Goal: Information Seeking & Learning: Learn about a topic

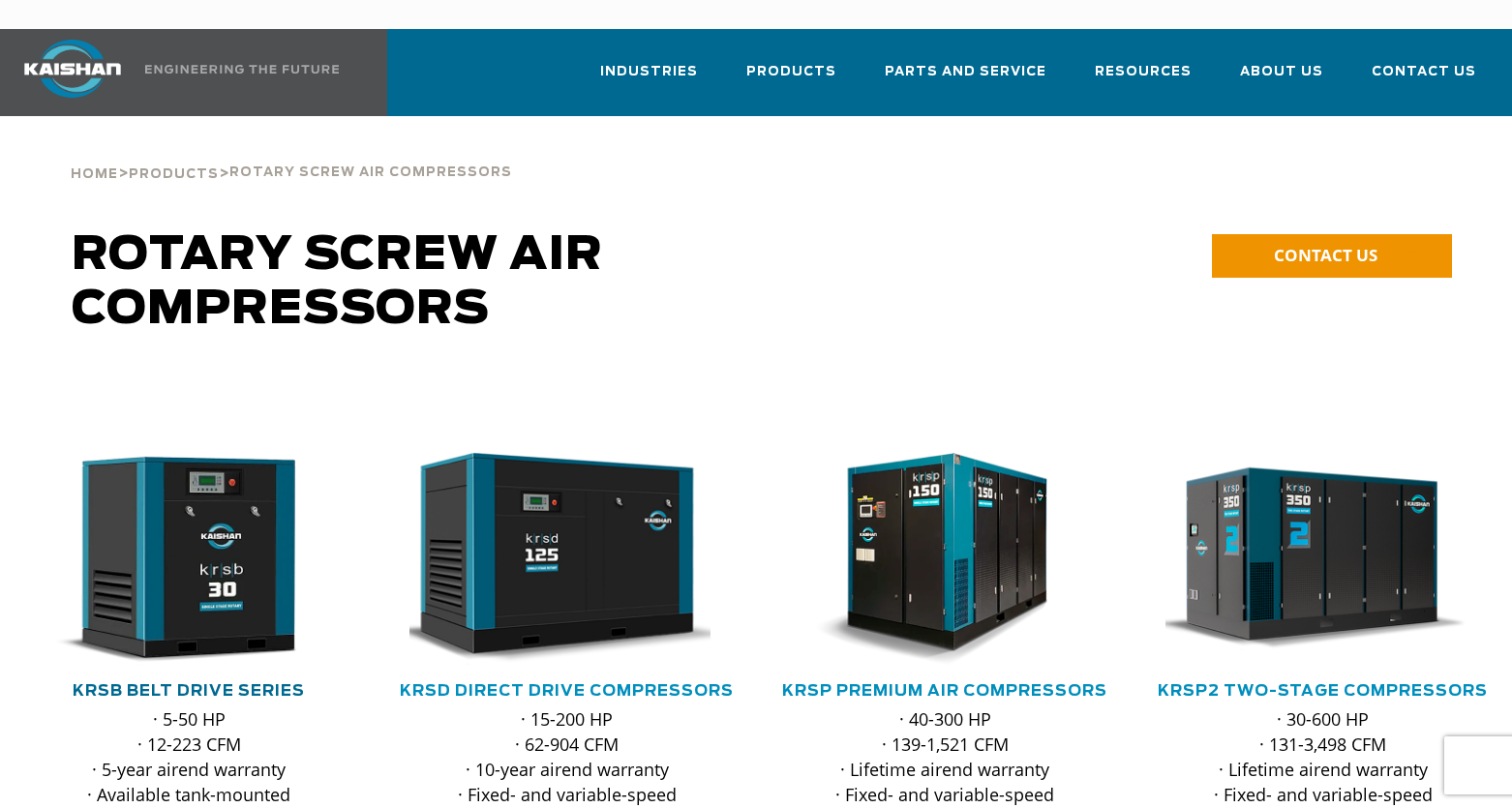
click at [185, 684] on link "KRSB Belt Drive Series" at bounding box center [189, 692] width 232 height 16
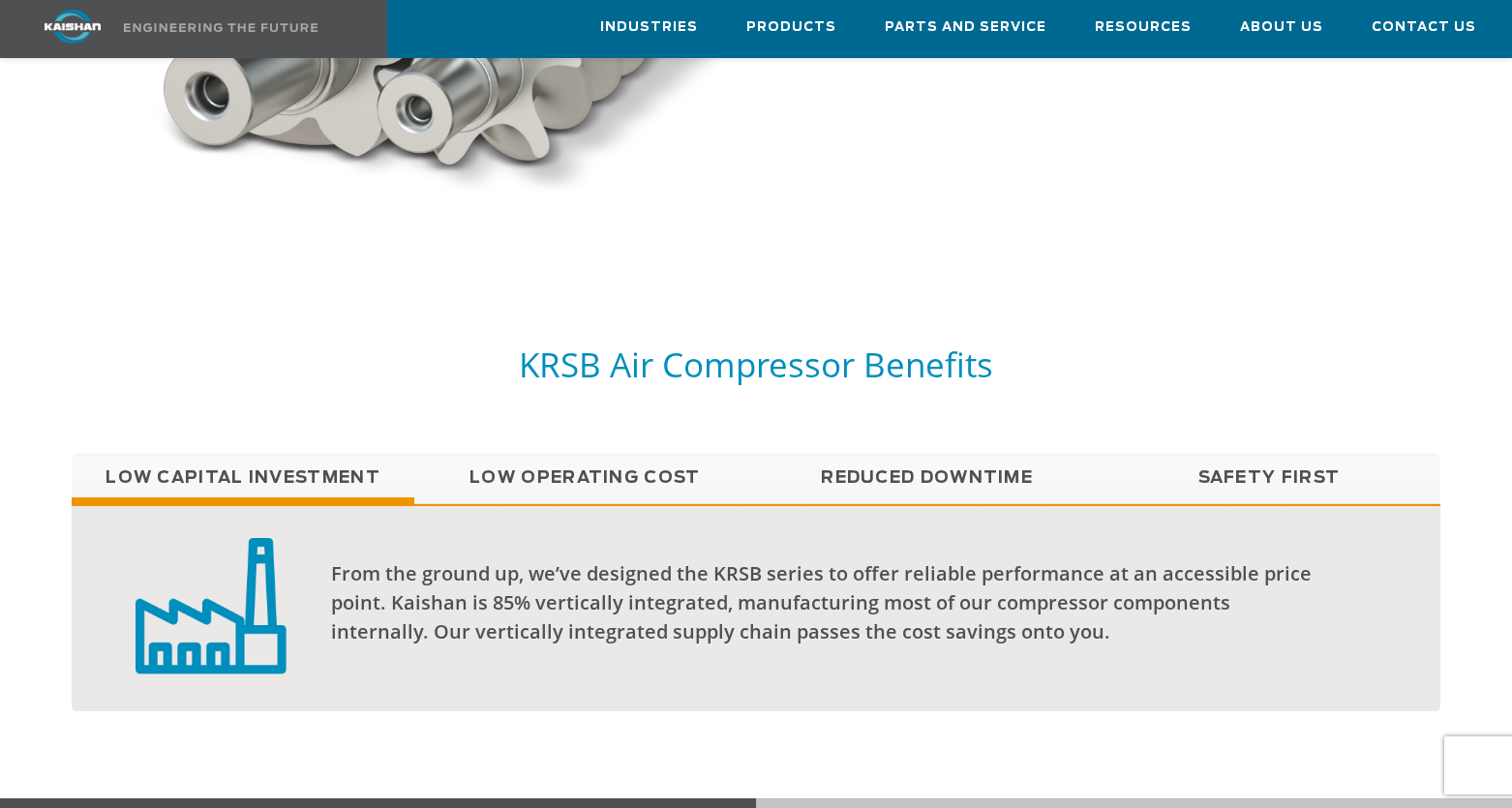
scroll to position [1355, 0]
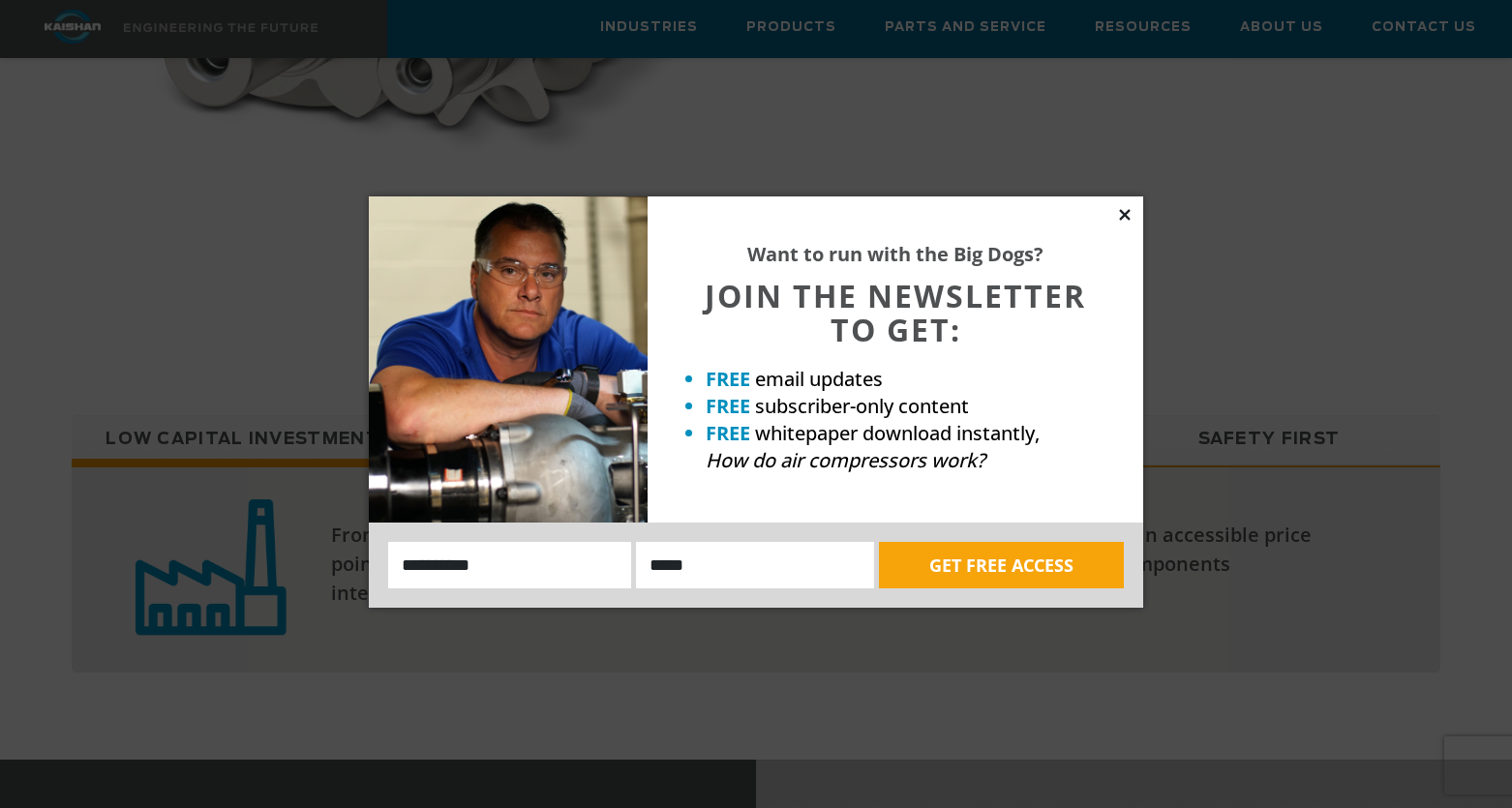
click at [1122, 204] on div "Want to run with the Big Dogs? JOIN THE NEWSLETTER TO GET: FREE email updates F…" at bounding box center [895, 359] width 495 height 327
click at [1123, 213] on icon at bounding box center [1124, 214] width 11 height 11
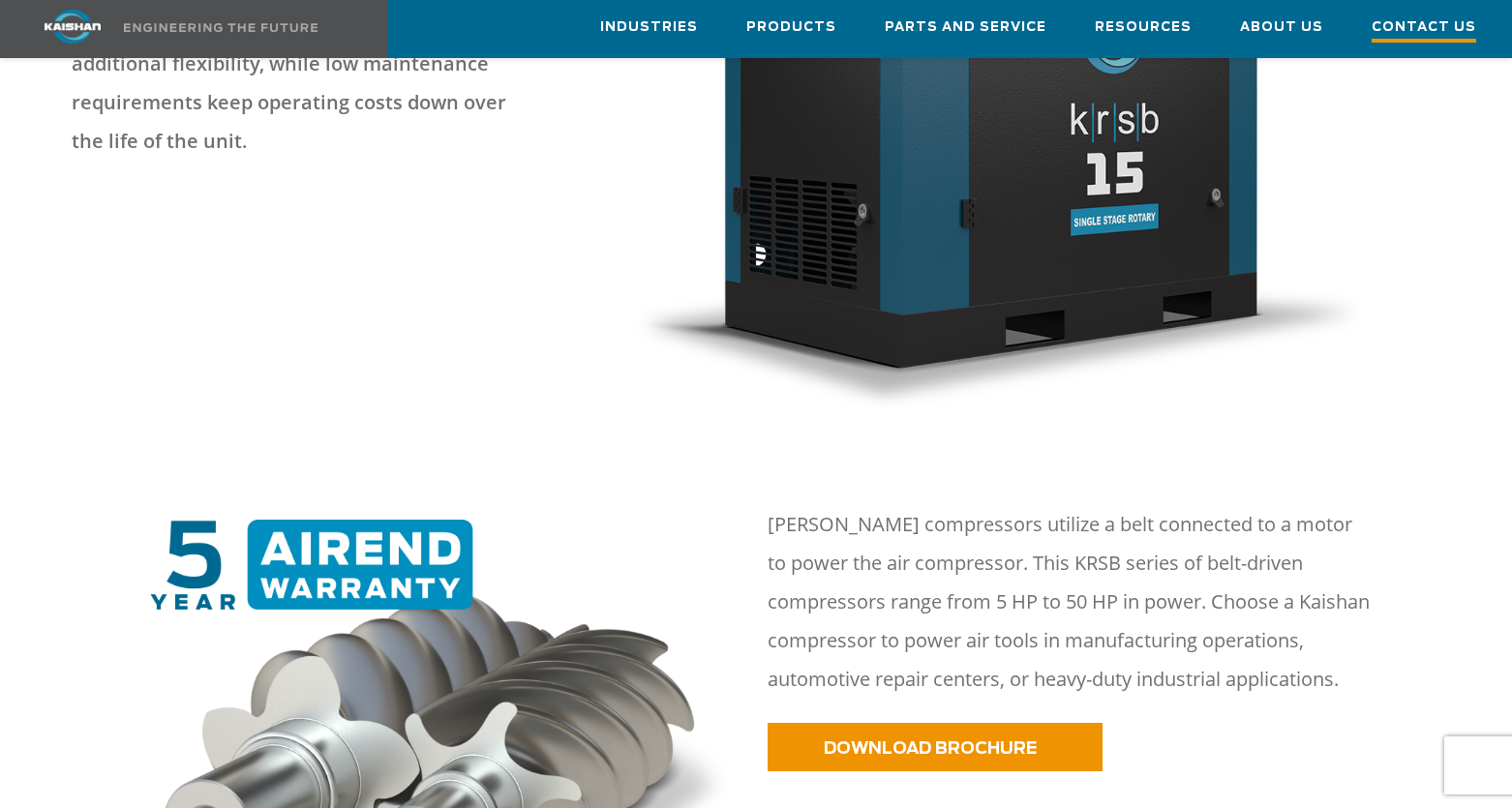
scroll to position [581, 0]
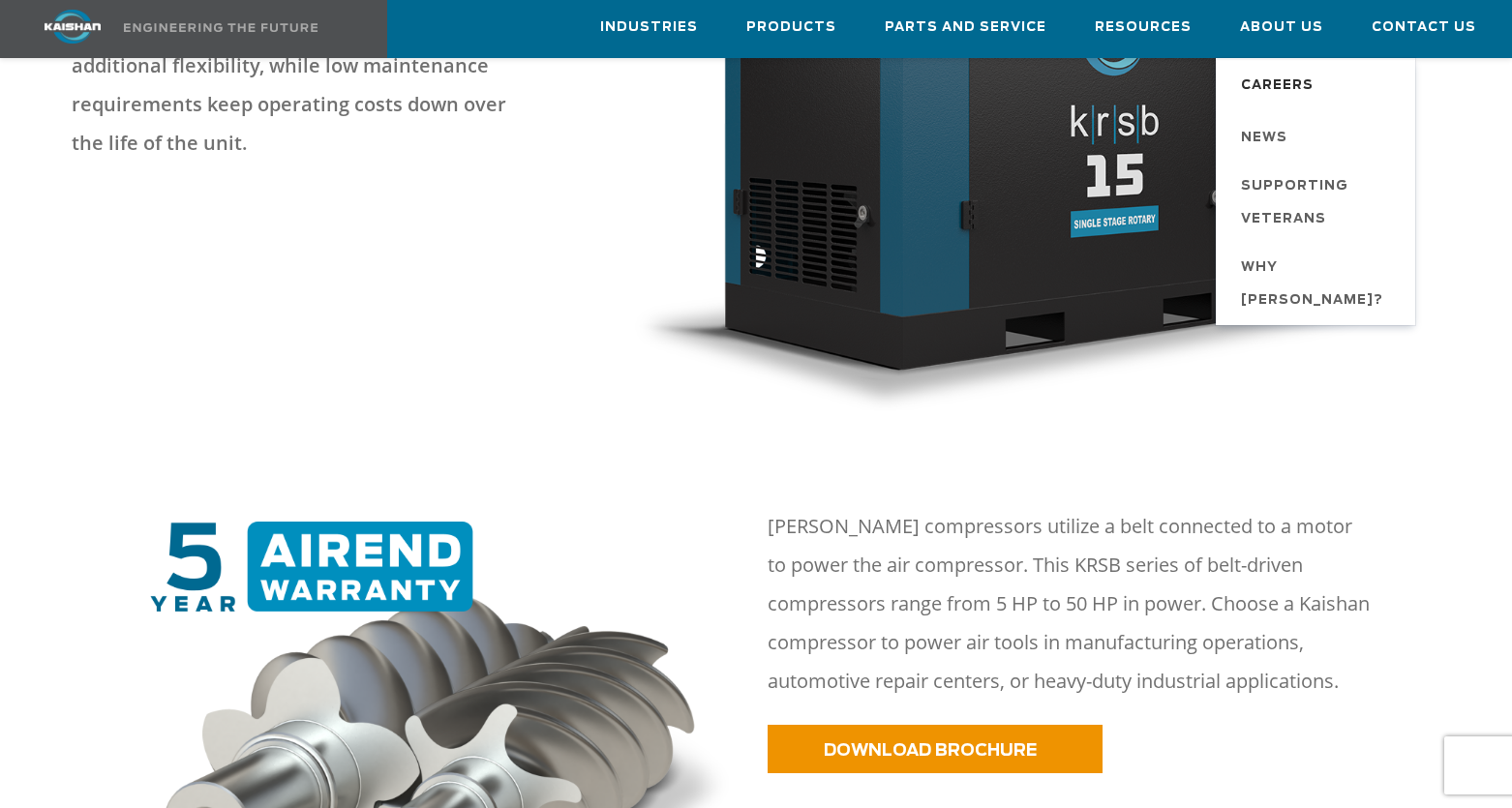
click at [1287, 81] on span "Careers" at bounding box center [1278, 86] width 73 height 33
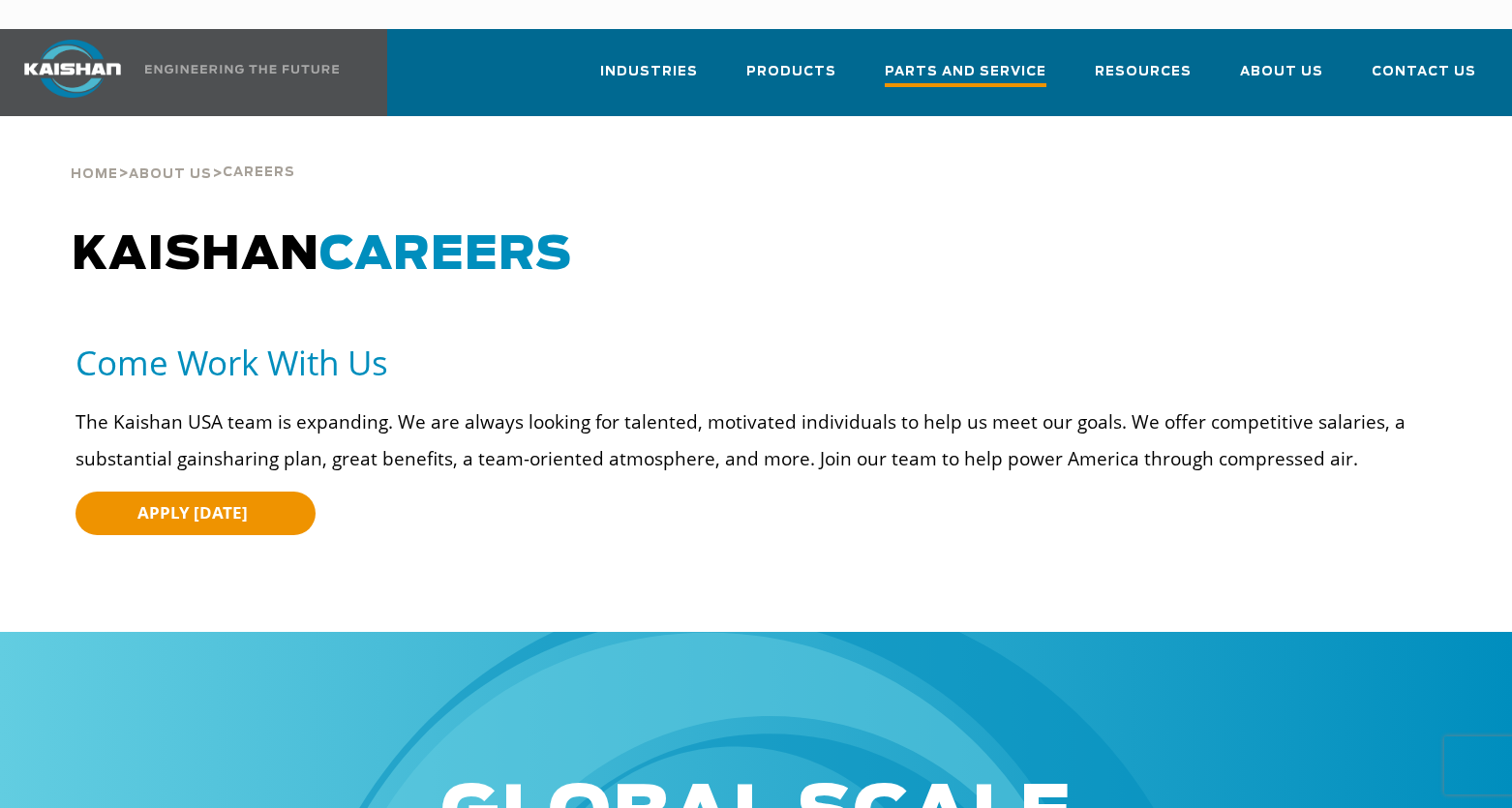
click at [974, 61] on span "Parts and Service" at bounding box center [966, 74] width 162 height 26
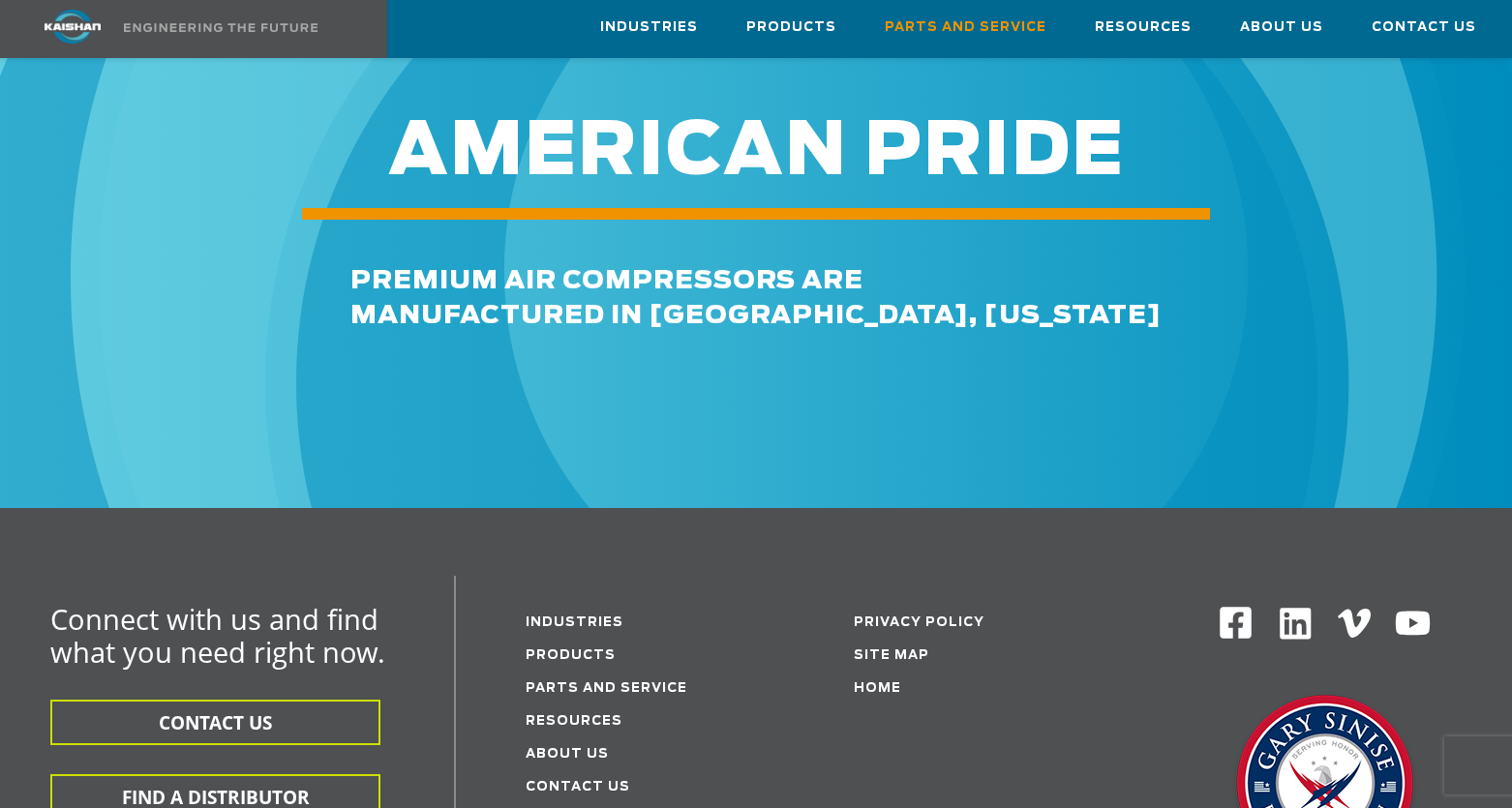
scroll to position [2226, 0]
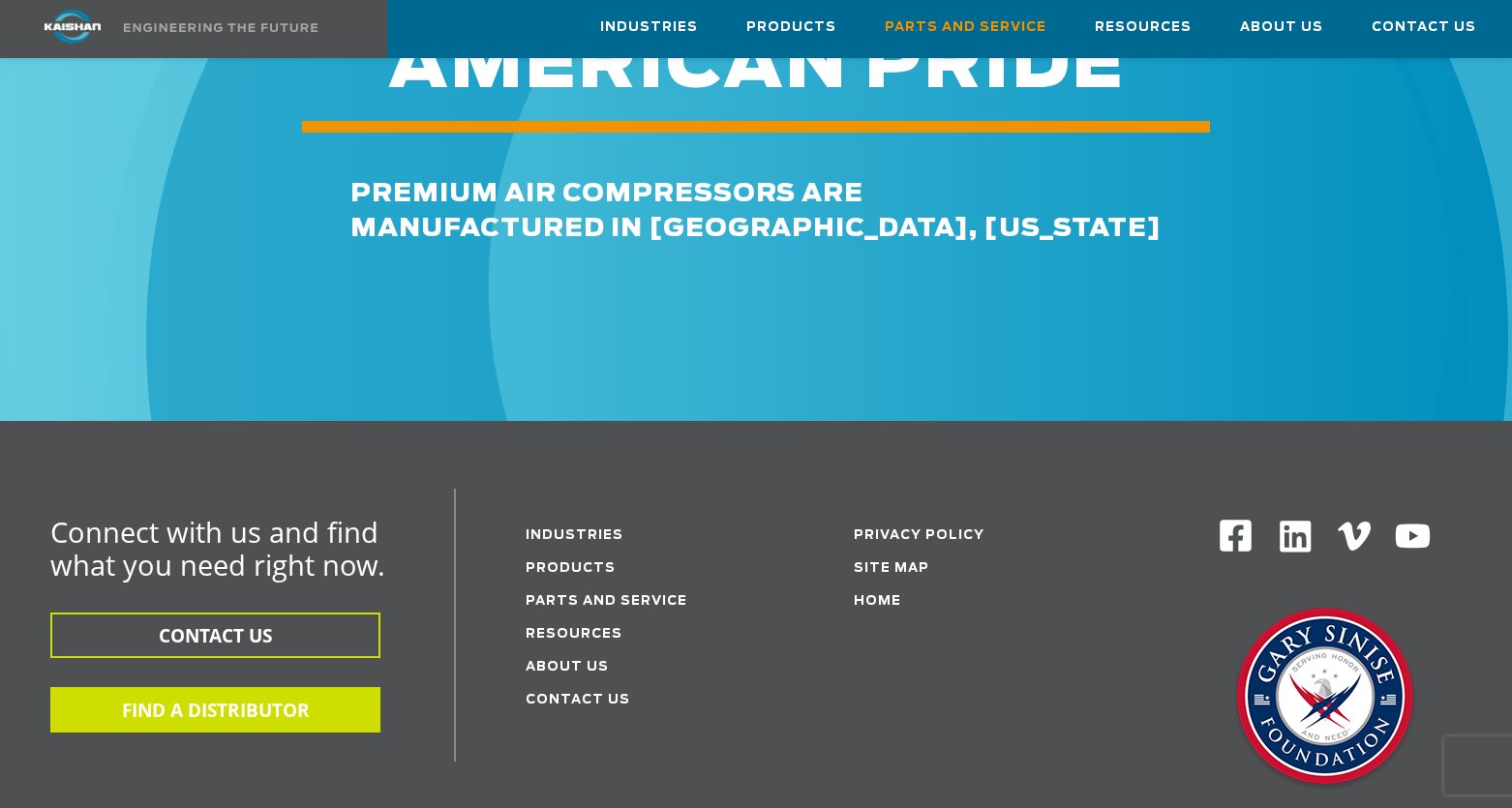
click at [210, 688] on button "FIND A DISTRIBUTOR" at bounding box center [215, 710] width 331 height 45
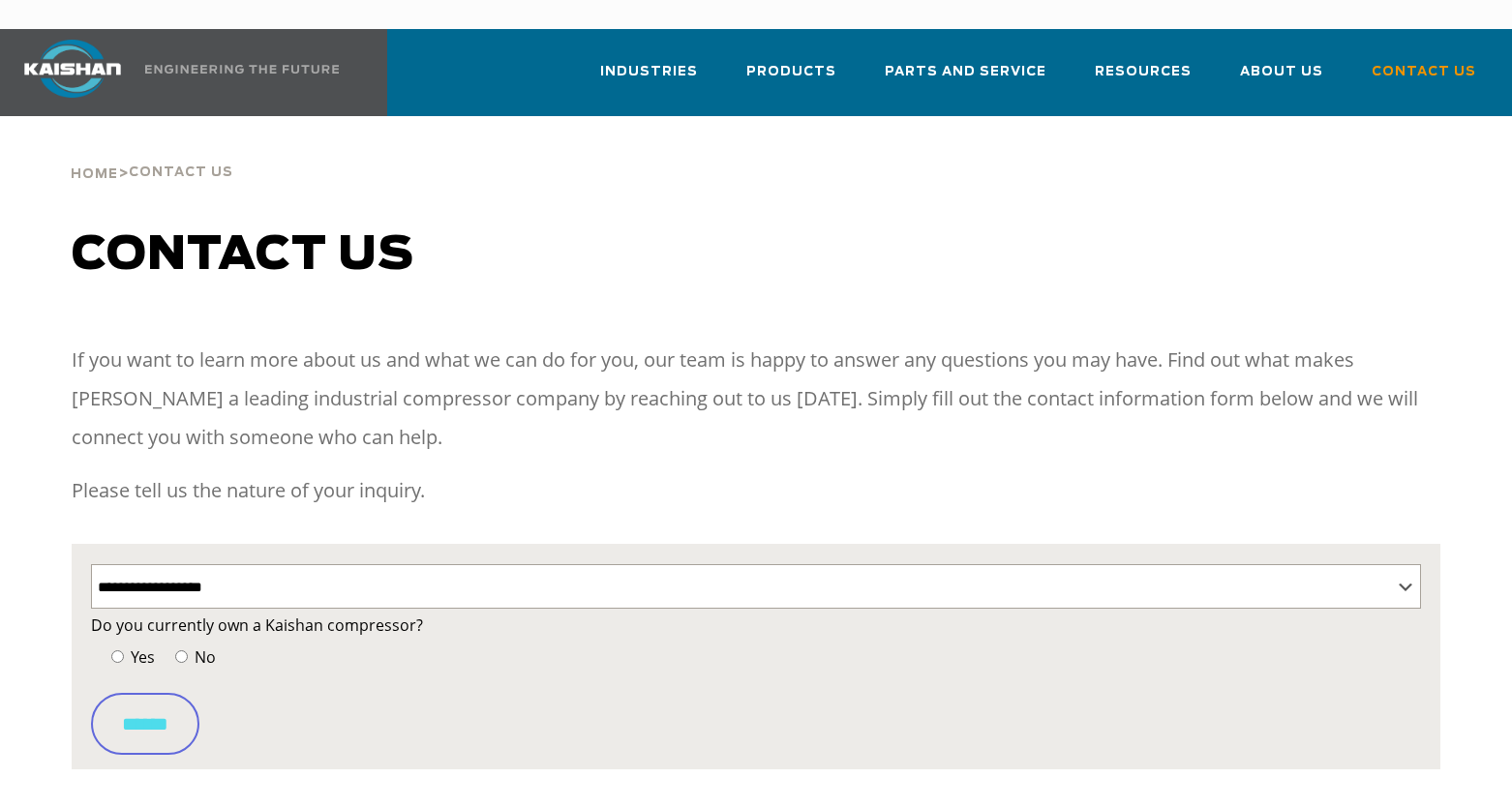
select select "**********"
click at [1403, 564] on select "**********" at bounding box center [755, 586] width 1329 height 44
click at [91, 564] on select "**********" at bounding box center [755, 586] width 1329 height 44
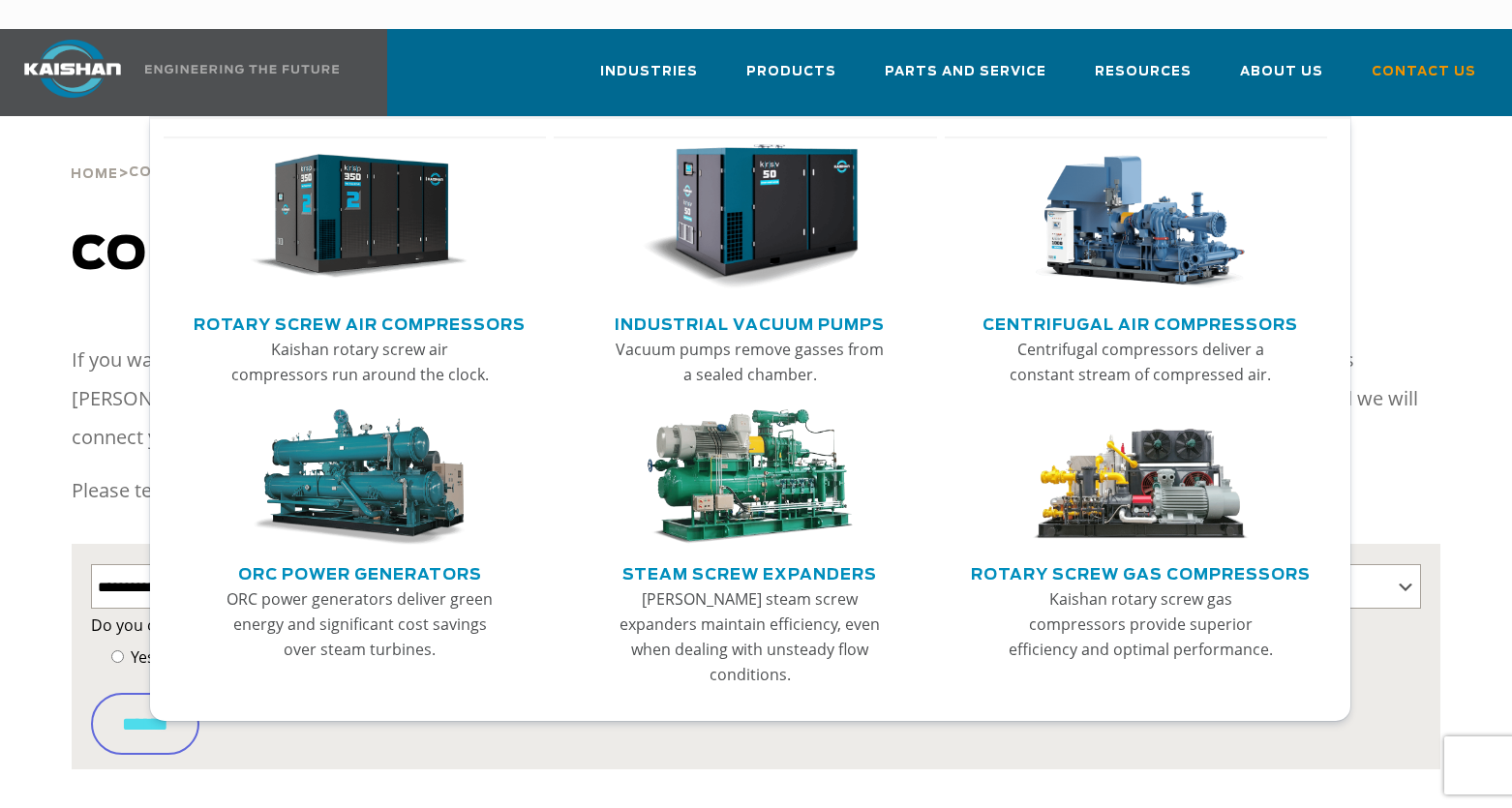
click at [745, 308] on link "Industrial Vacuum Pumps" at bounding box center [750, 322] width 270 height 29
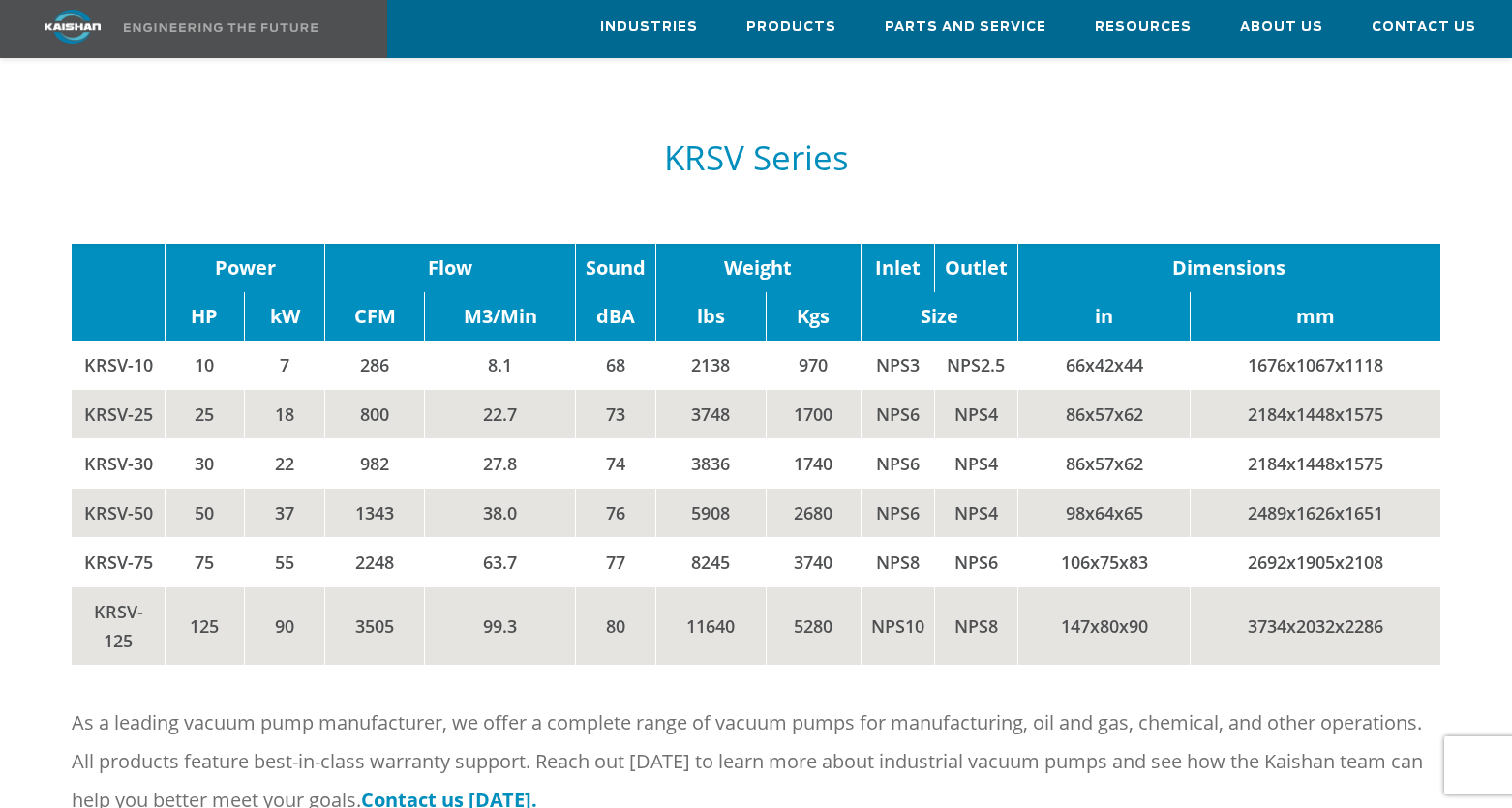
scroll to position [2032, 0]
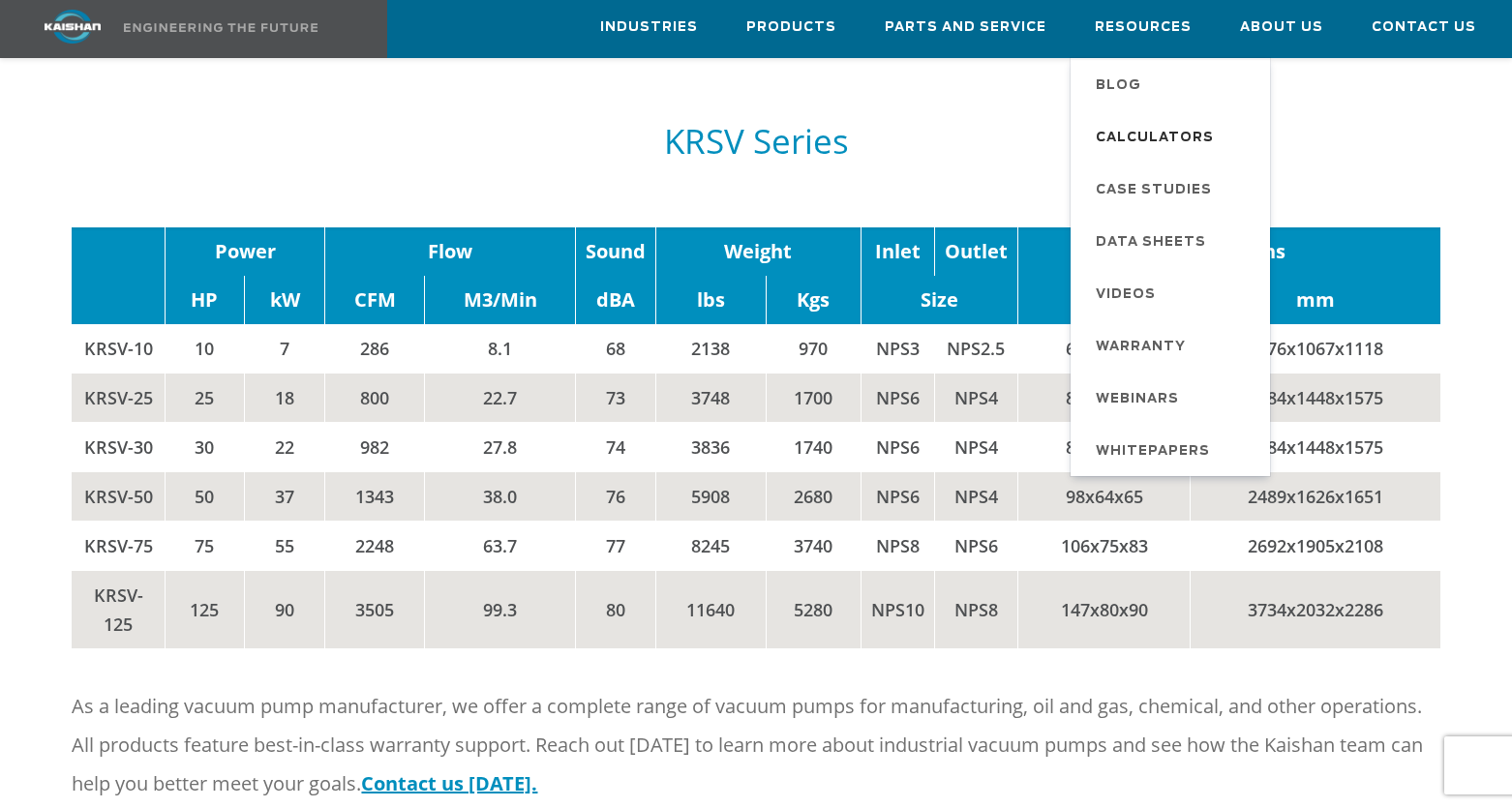
click at [1137, 135] on span "Calculators" at bounding box center [1155, 138] width 118 height 33
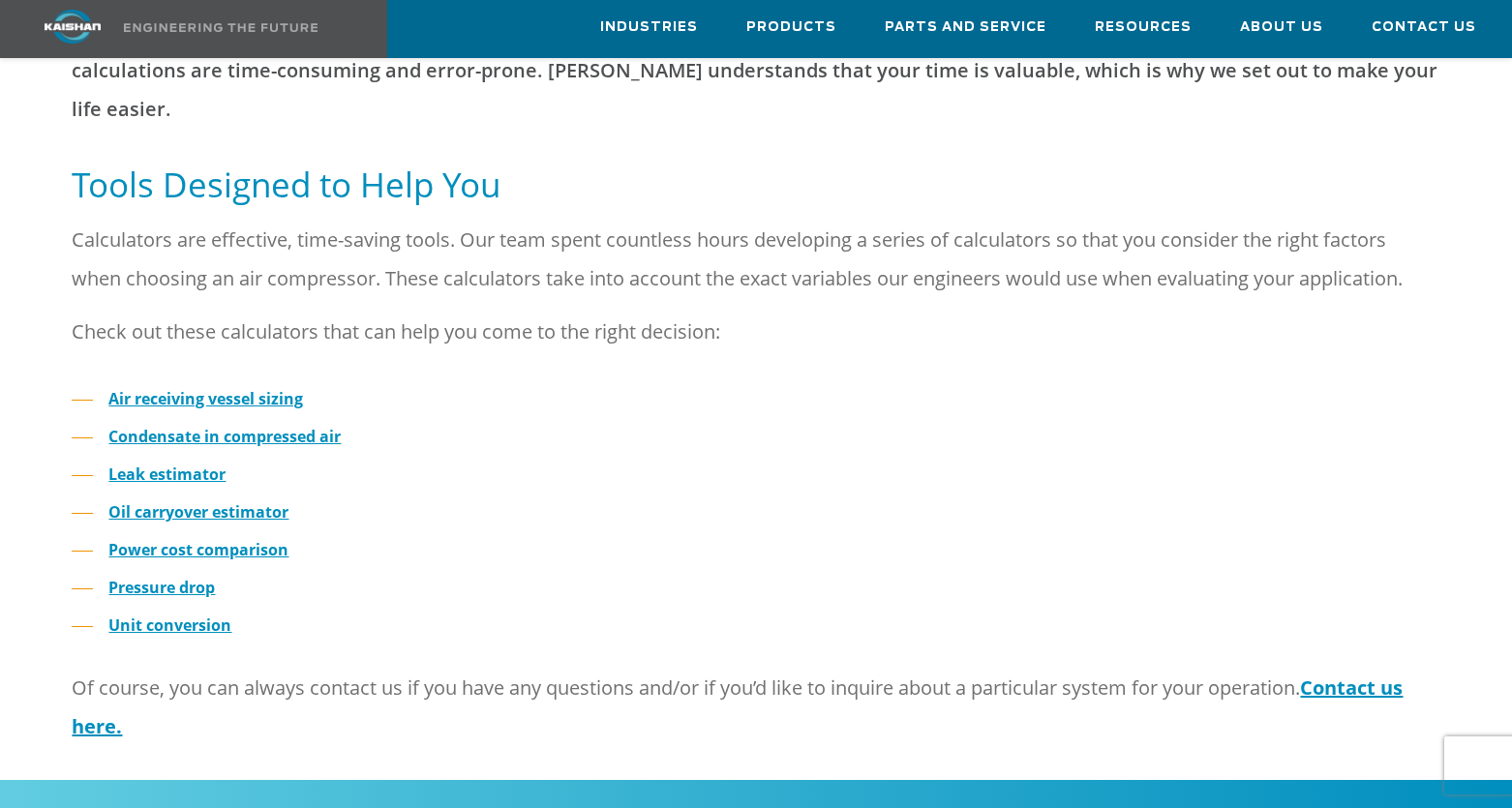
scroll to position [581, 0]
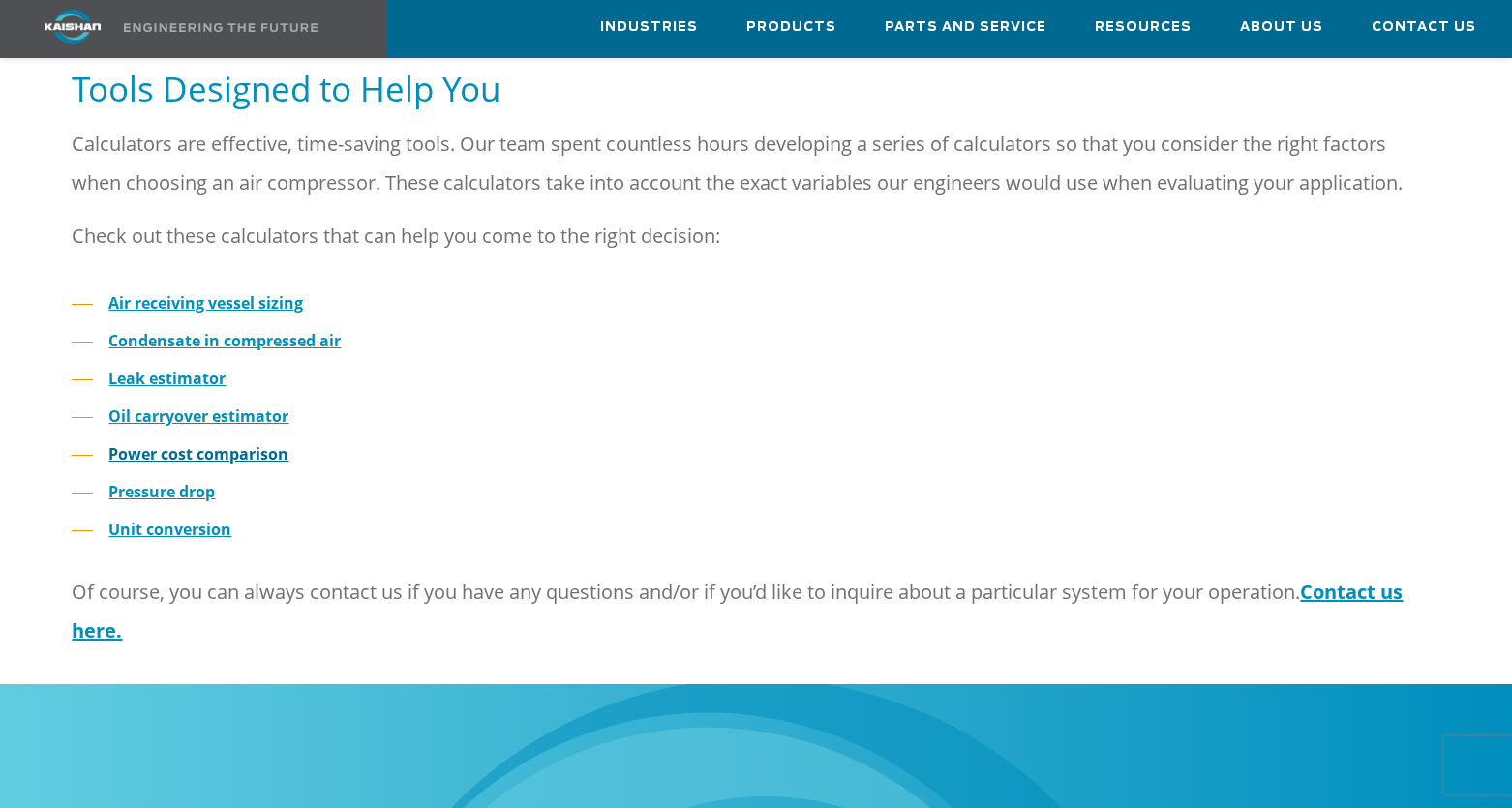
click at [167, 443] on strong "Power cost comparison" at bounding box center [198, 454] width 180 height 22
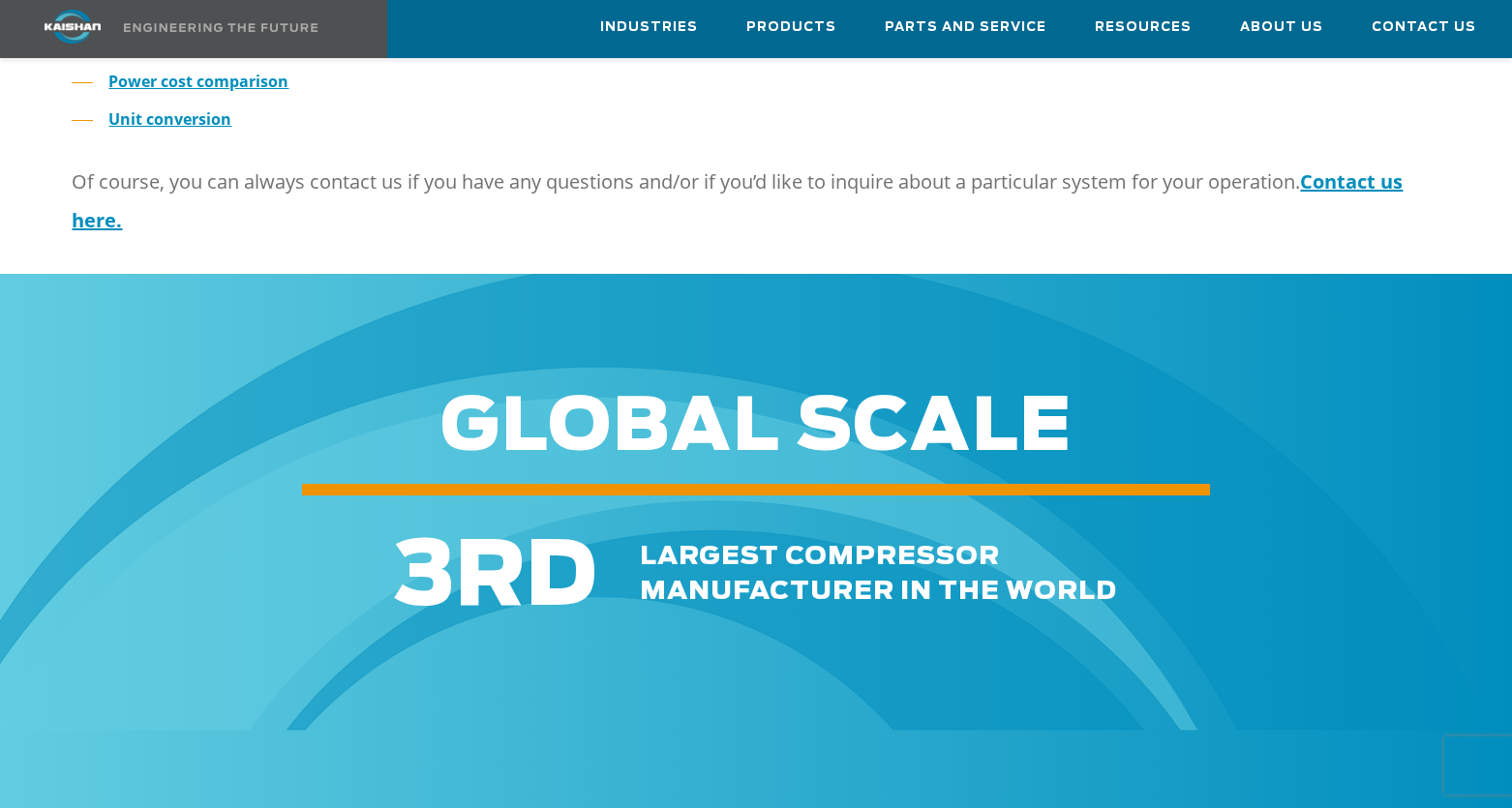
scroll to position [2226, 0]
